Goal: Information Seeking & Learning: Learn about a topic

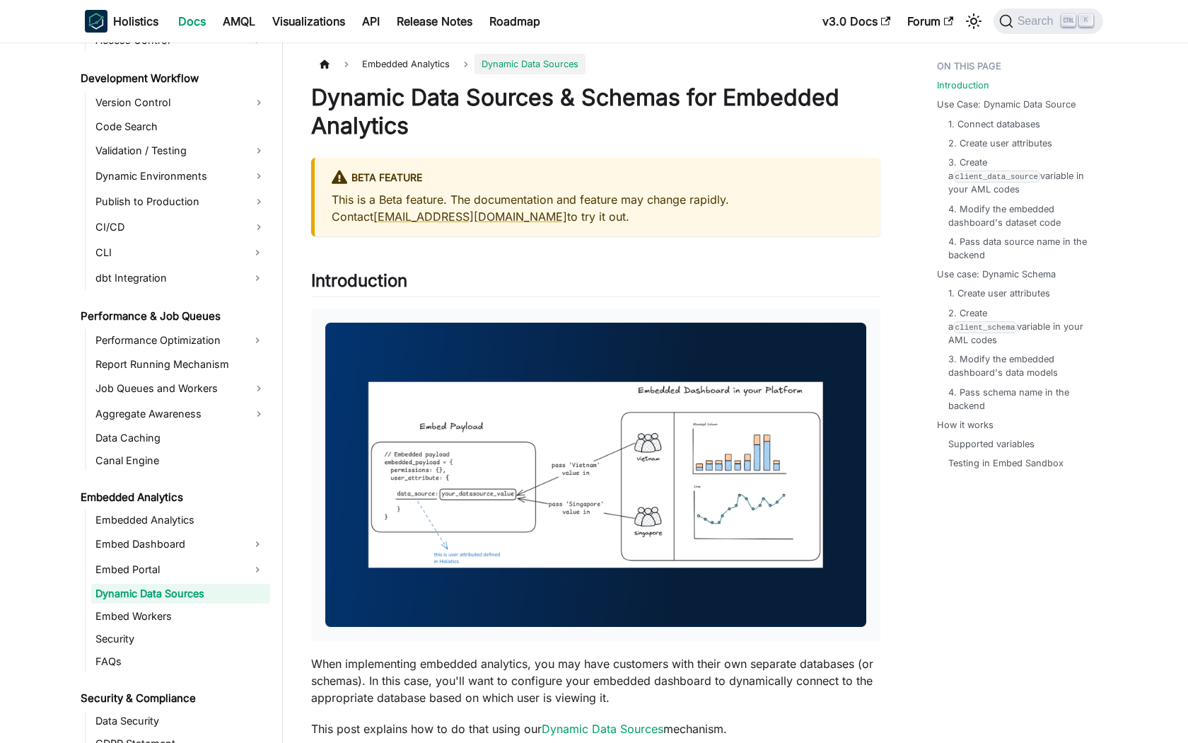
scroll to position [1055, 0]
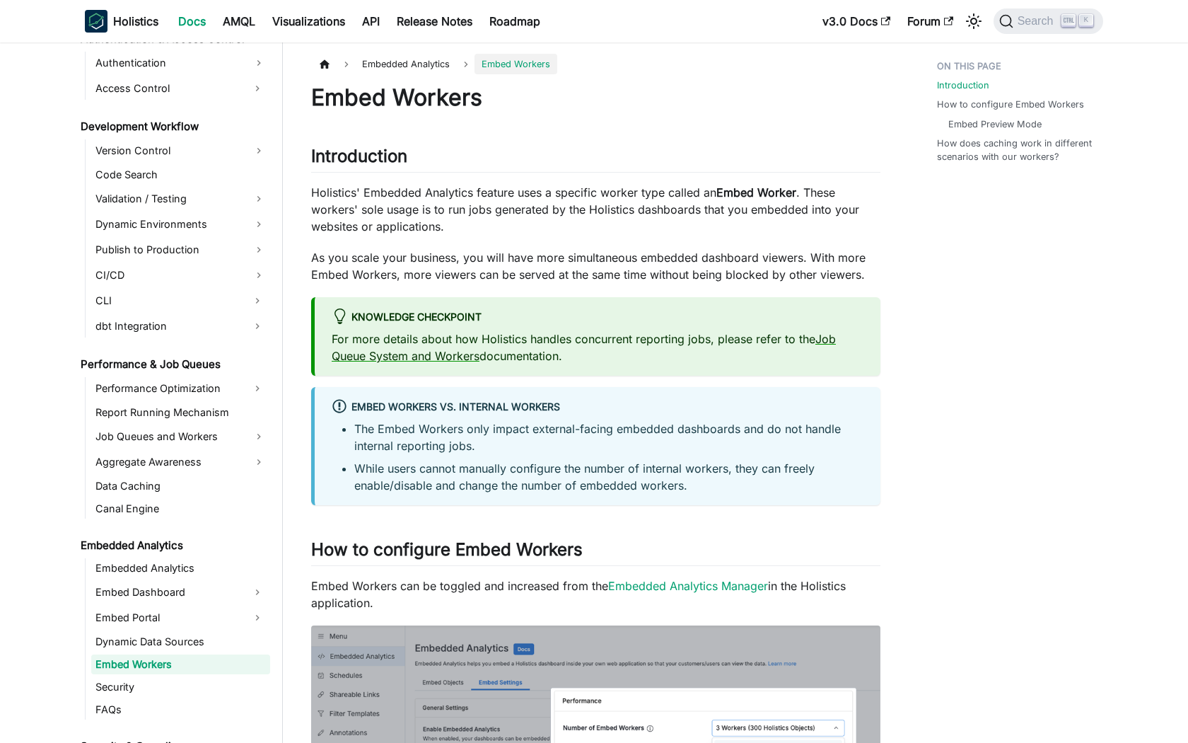
scroll to position [1078, 0]
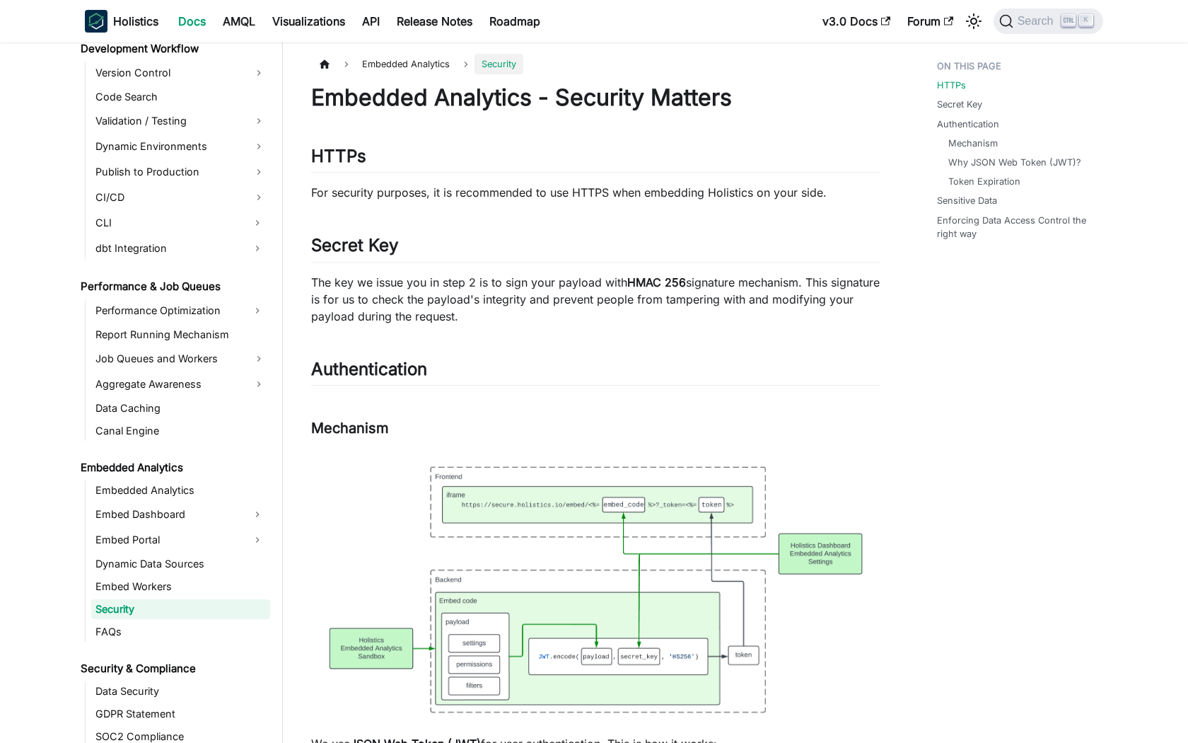
scroll to position [1101, 0]
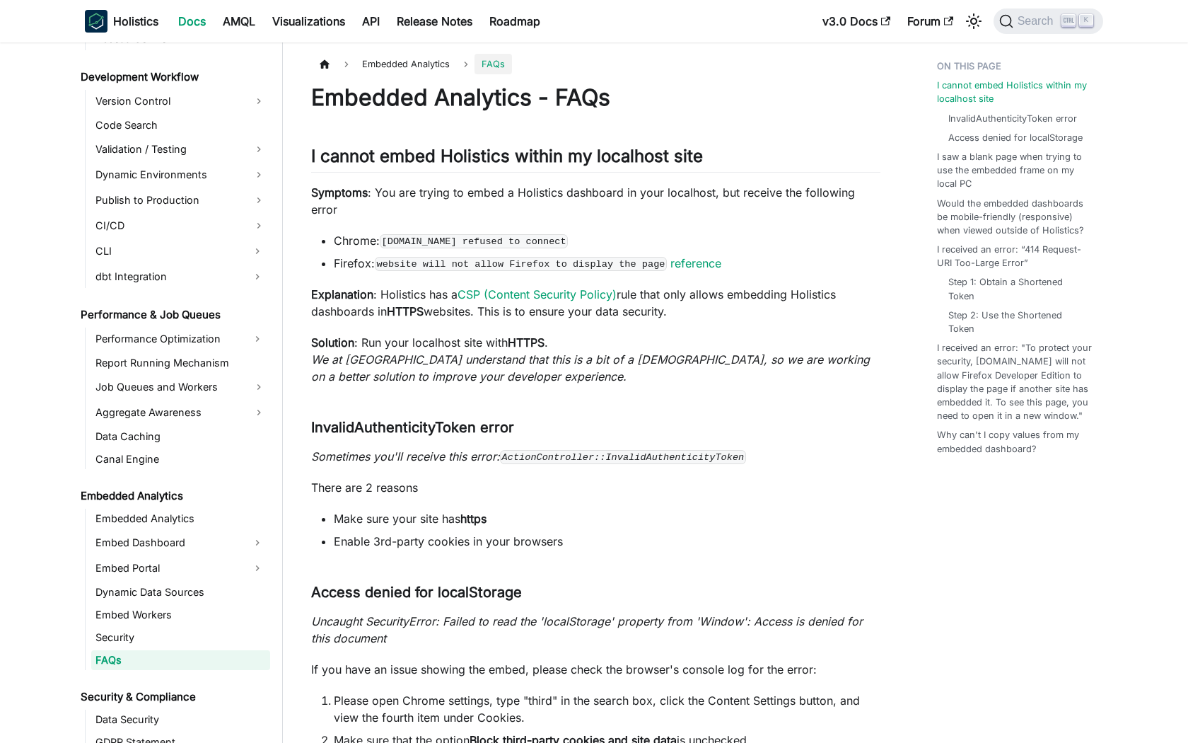
scroll to position [1123, 0]
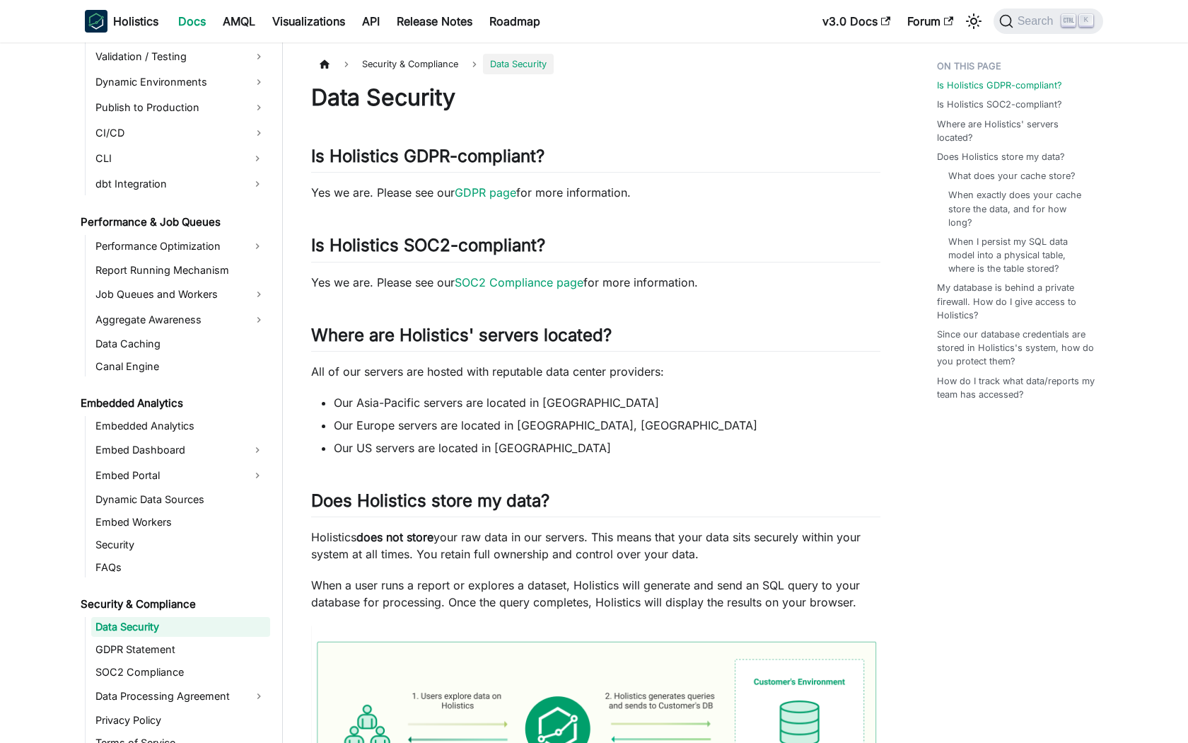
scroll to position [1183, 0]
